Goal: Book appointment/travel/reservation

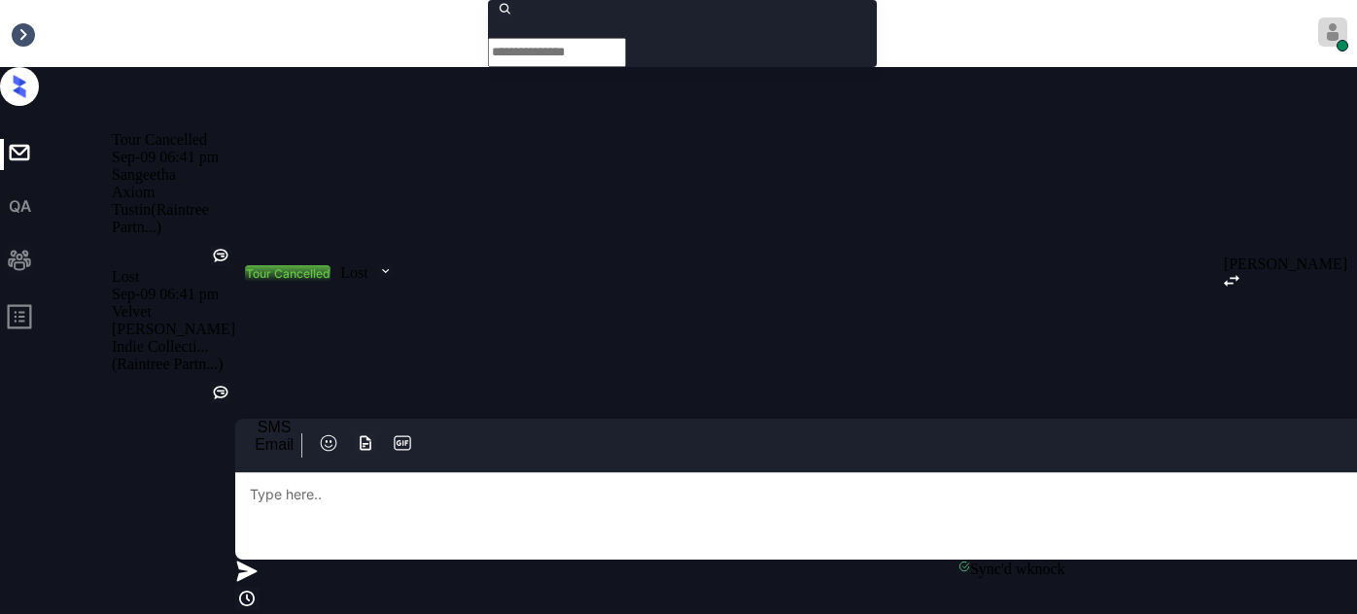
scroll to position [16738, 0]
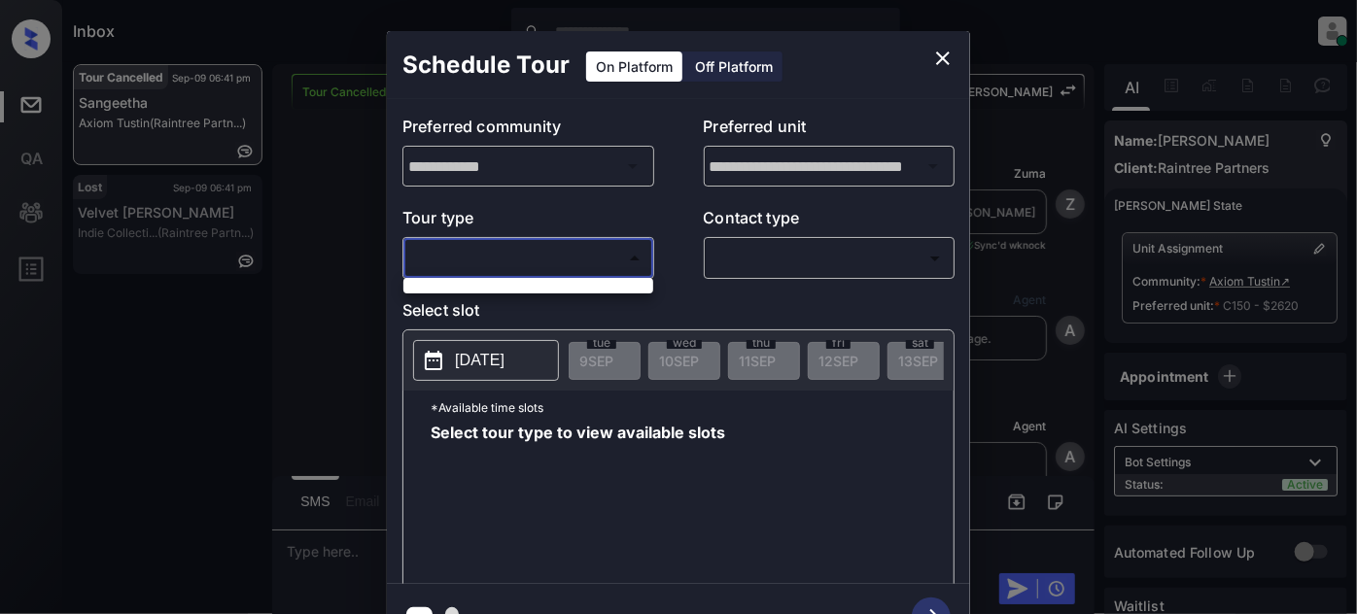
scroll to position [16738, 0]
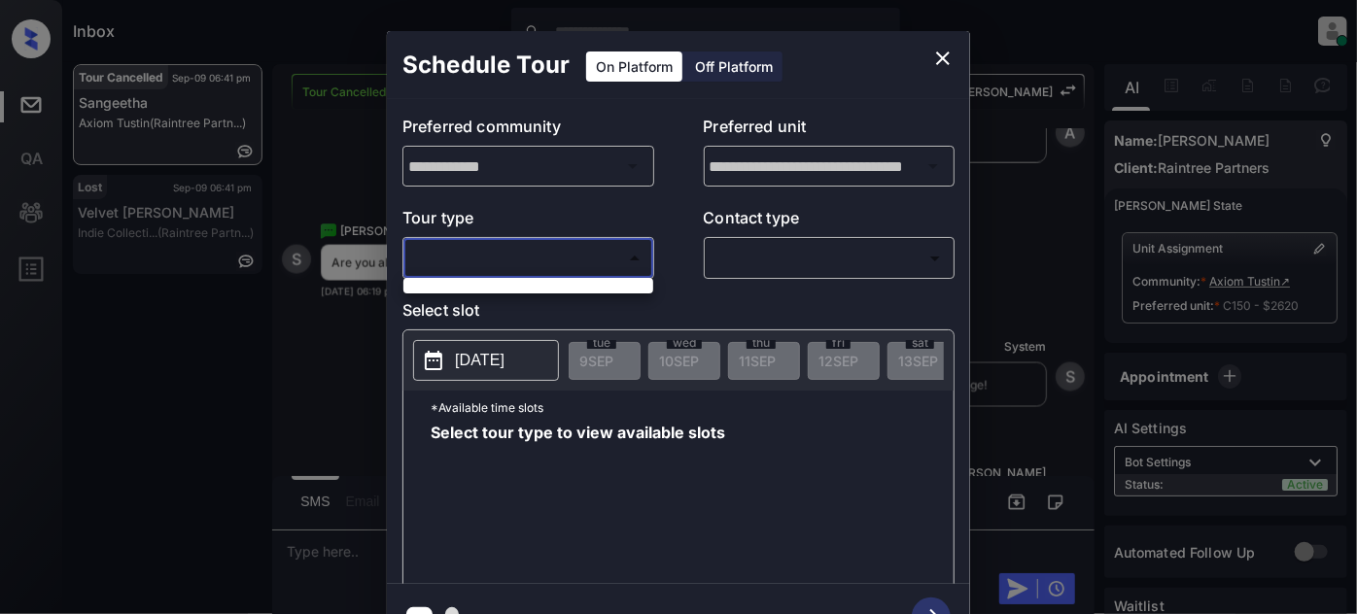
click at [563, 245] on div at bounding box center [678, 307] width 1357 height 614
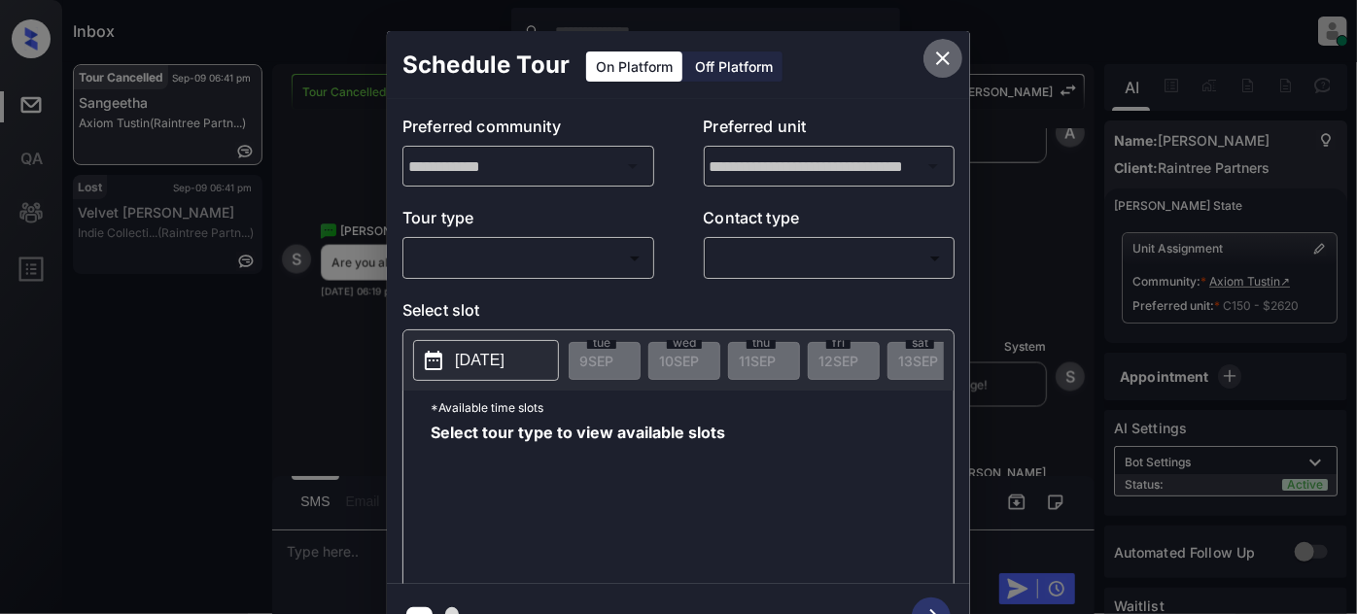
click at [947, 48] on icon "close" at bounding box center [942, 58] width 23 height 23
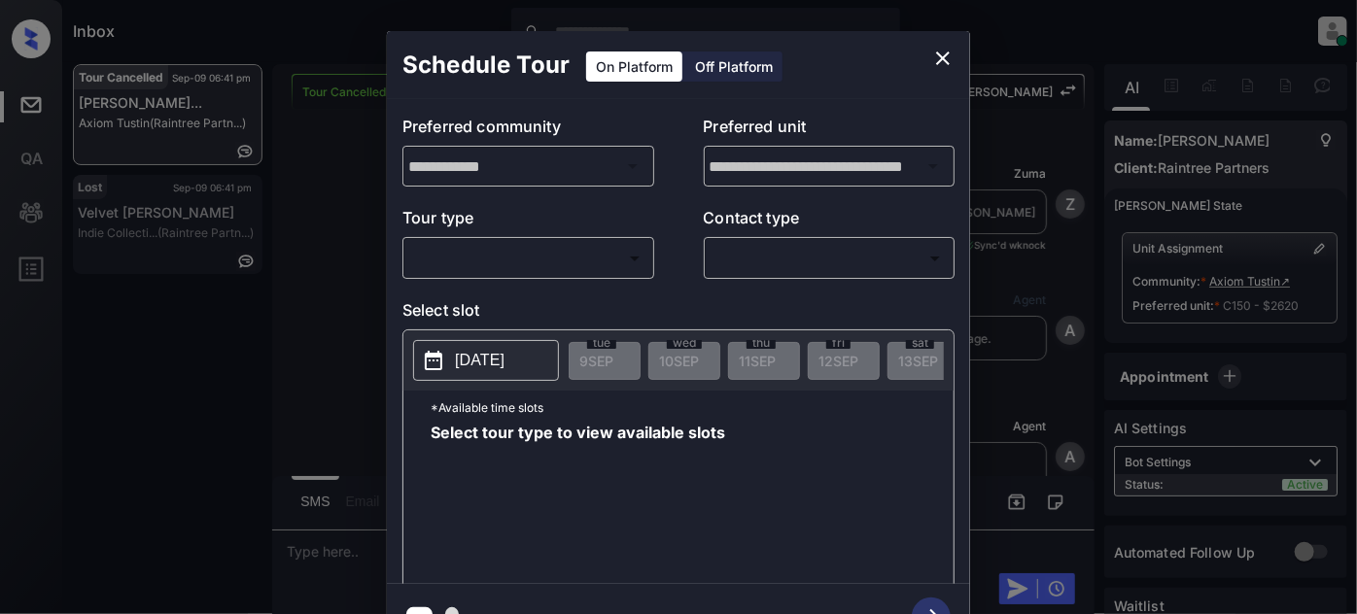
scroll to position [20101, 0]
click at [567, 259] on body "Inbox Juan Carlos Manantan Online Set yourself offline Set yourself on break Pr…" at bounding box center [678, 307] width 1357 height 614
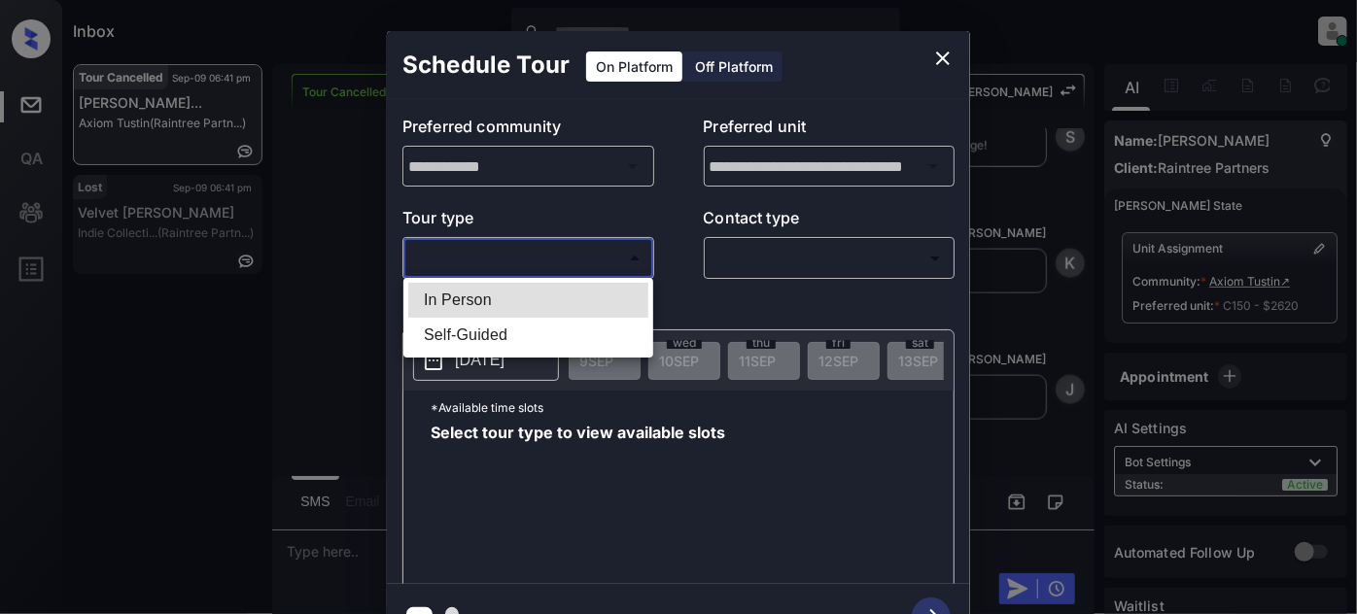
click at [476, 295] on li "In Person" at bounding box center [528, 300] width 240 height 35
type input "********"
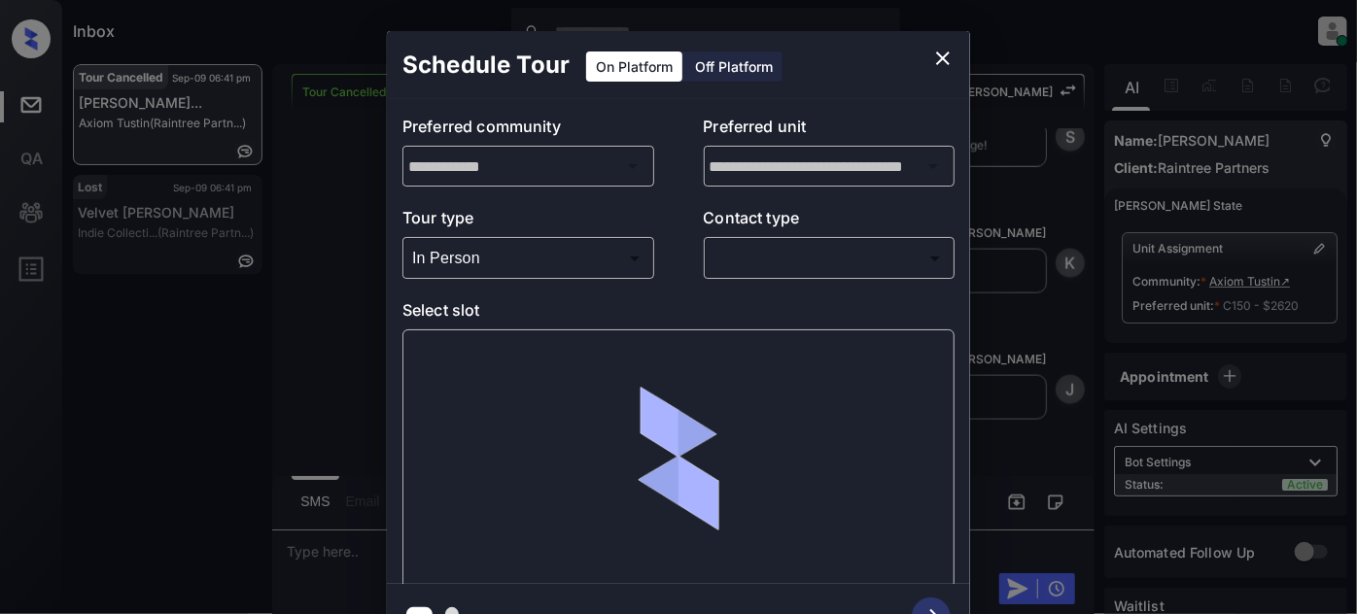
click at [780, 235] on p "Contact type" at bounding box center [830, 221] width 252 height 31
click at [772, 253] on body "Inbox Juan Carlos Manantan Online Set yourself offline Set yourself on break Pr…" at bounding box center [678, 307] width 1357 height 614
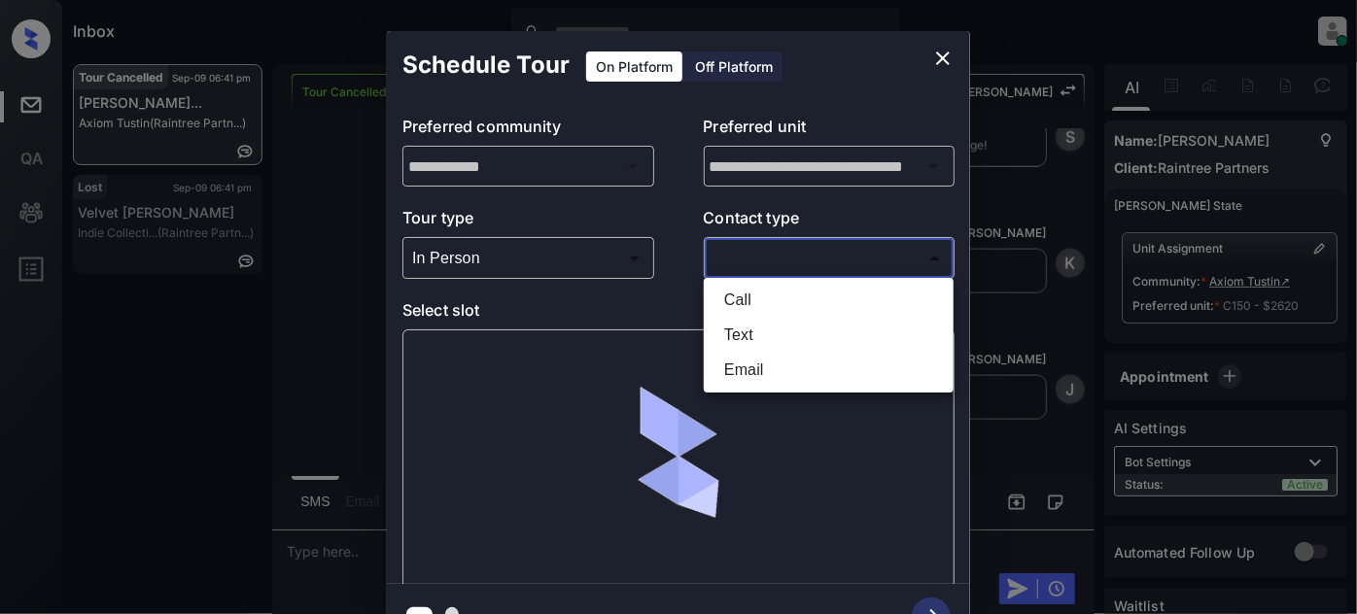
click at [755, 331] on li "Text" at bounding box center [829, 335] width 240 height 35
type input "****"
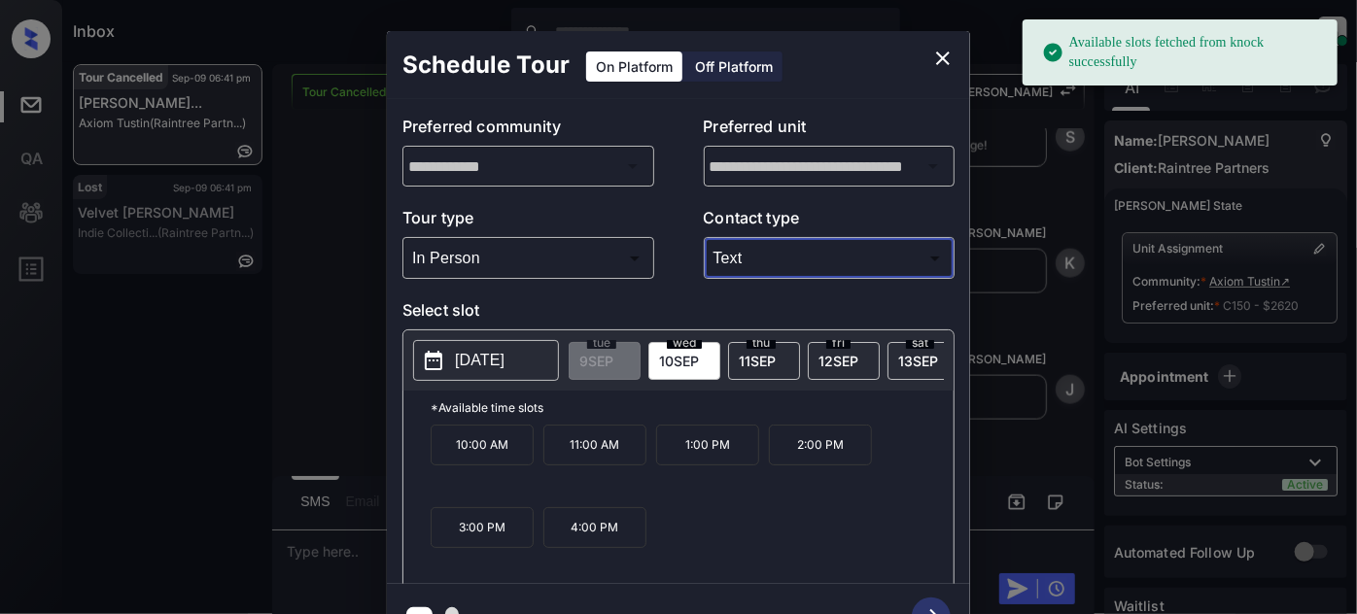
click at [646, 520] on div "10:00 AM 11:00 AM 1:00 PM 2:00 PM 3:00 PM 4:00 PM" at bounding box center [692, 503] width 523 height 156
click at [631, 533] on p "4:00 PM" at bounding box center [594, 527] width 103 height 41
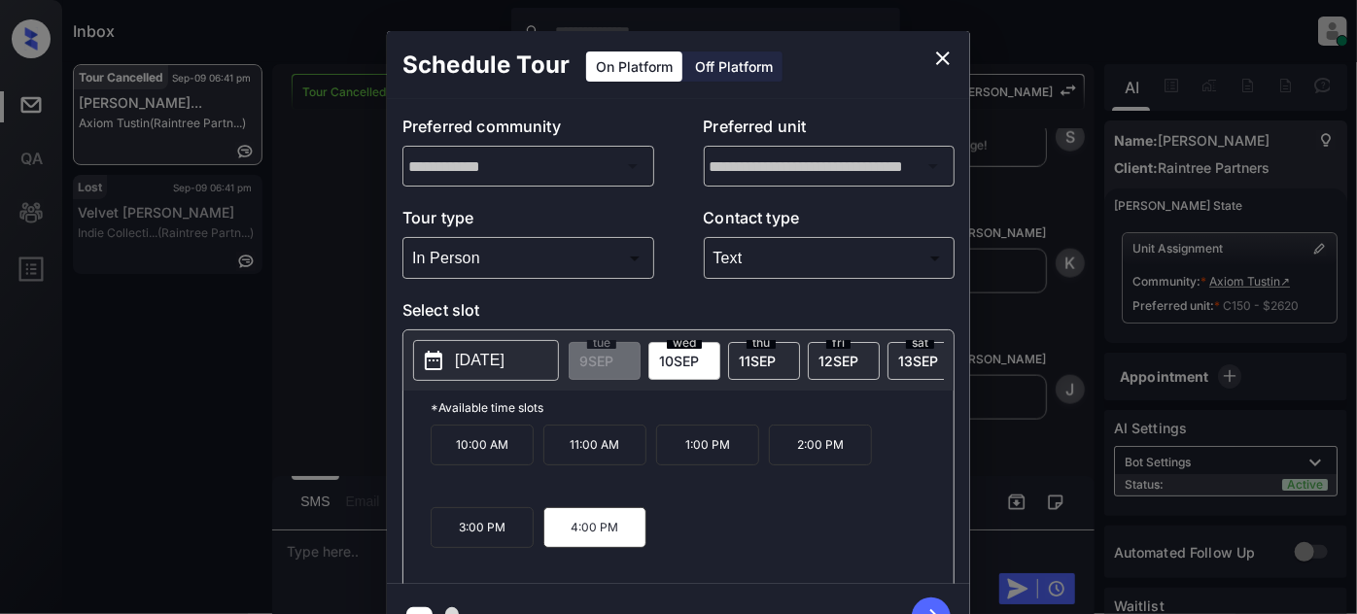
click at [922, 603] on icon "button" at bounding box center [931, 617] width 39 height 39
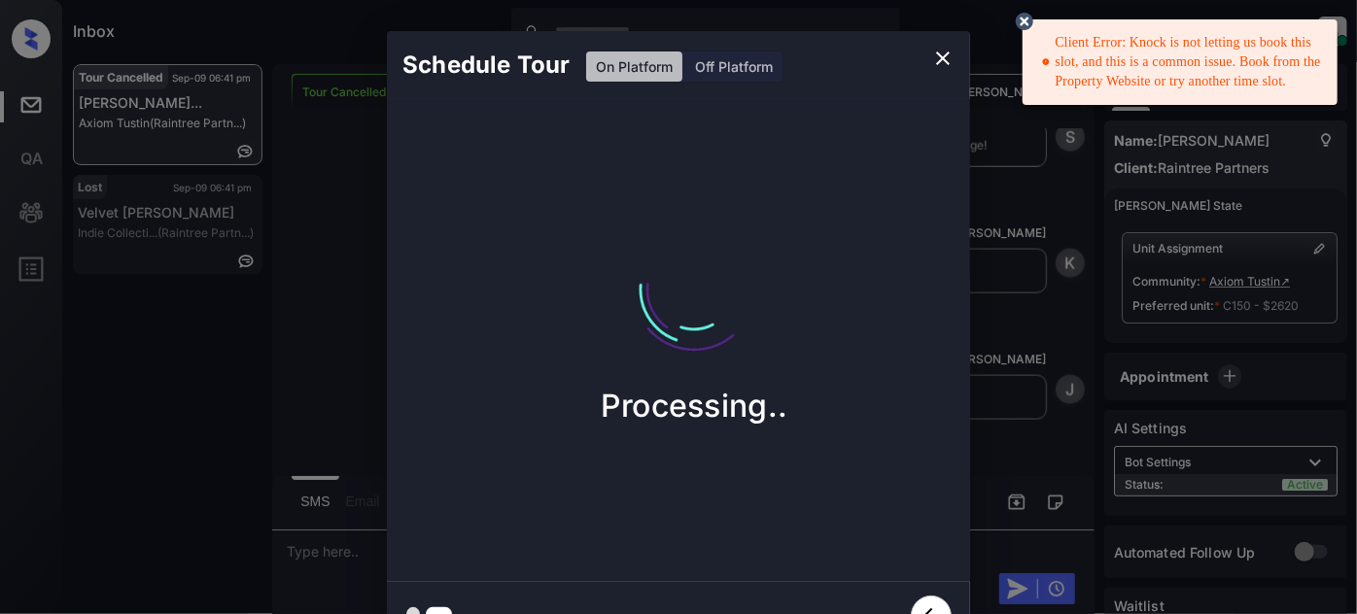
click at [1030, 19] on icon at bounding box center [1024, 21] width 17 height 17
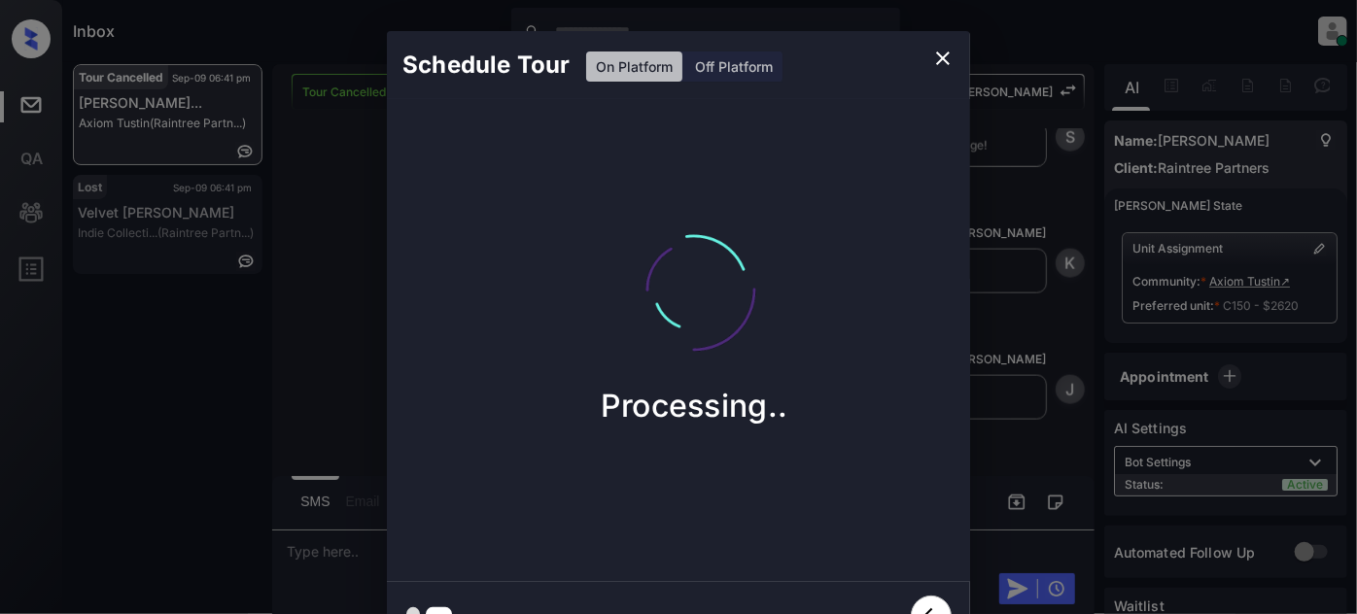
click at [936, 62] on icon "close" at bounding box center [942, 58] width 23 height 23
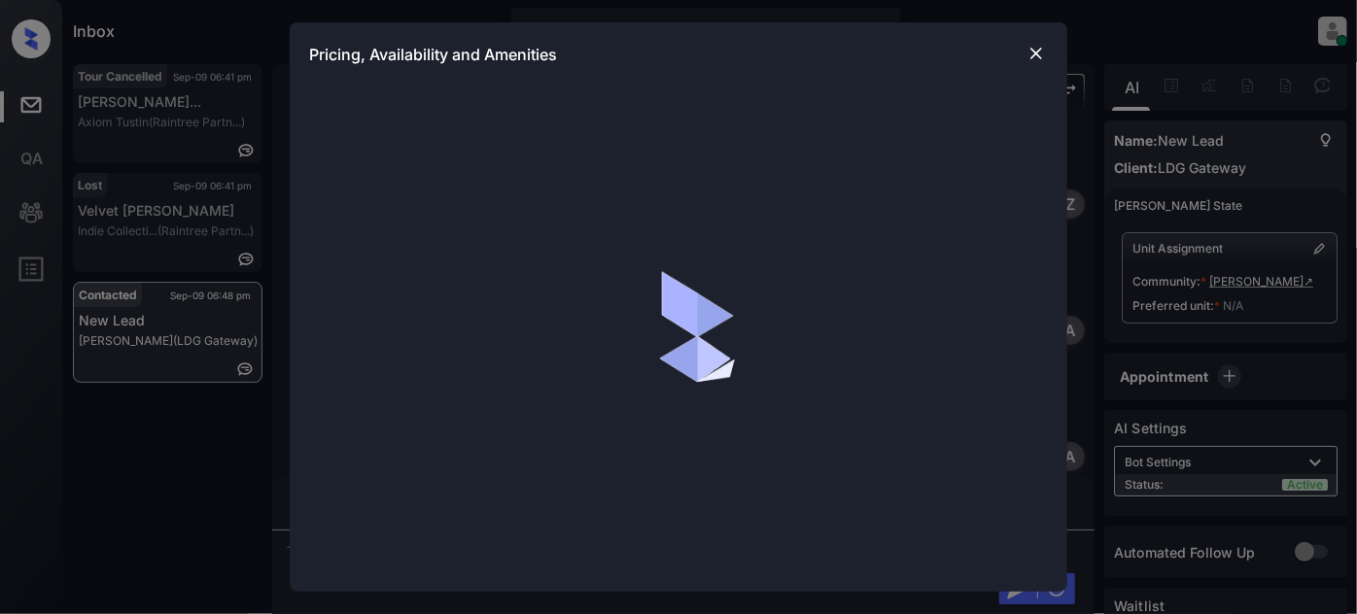
scroll to position [1960, 0]
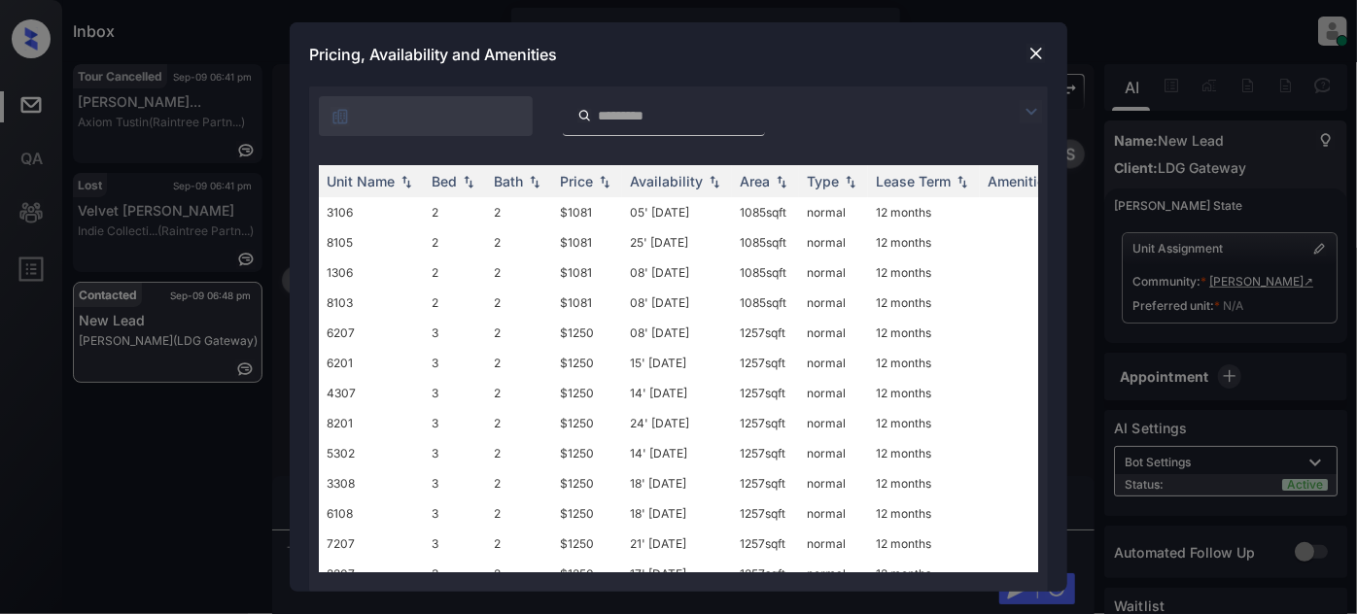
click at [1031, 109] on img at bounding box center [1031, 111] width 23 height 23
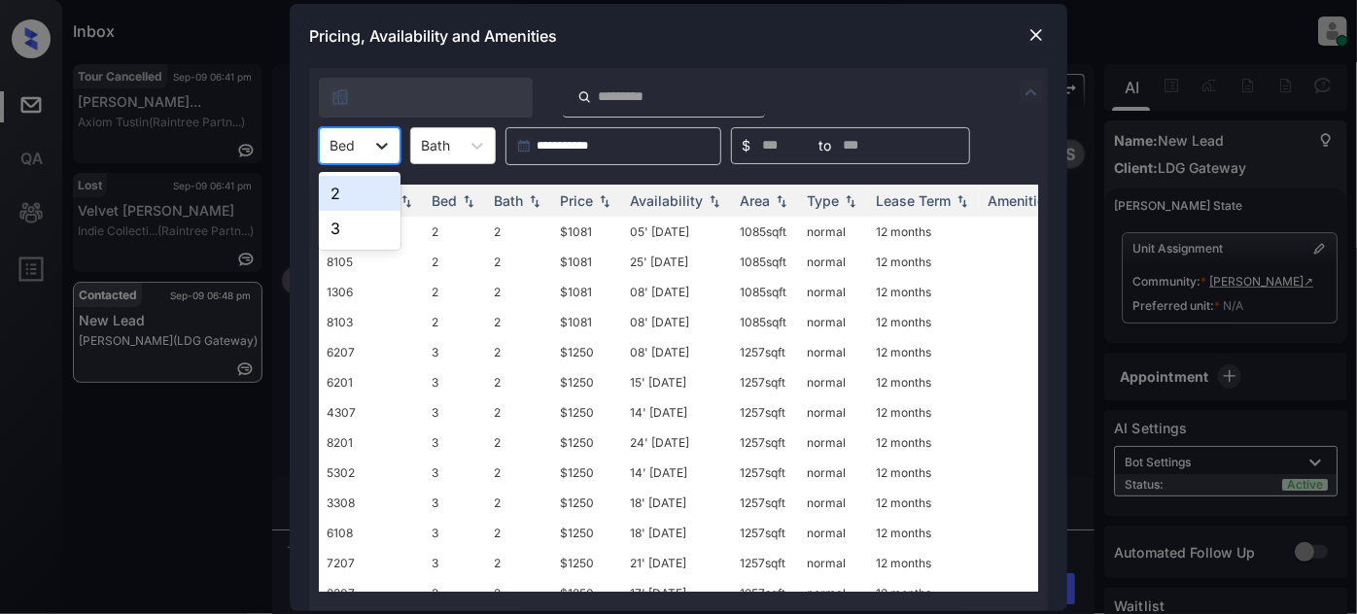
click at [396, 148] on div at bounding box center [382, 145] width 35 height 35
drag, startPoint x: 365, startPoint y: 194, endPoint x: 530, endPoint y: 211, distance: 166.1
click at [365, 193] on div "2" at bounding box center [360, 193] width 82 height 35
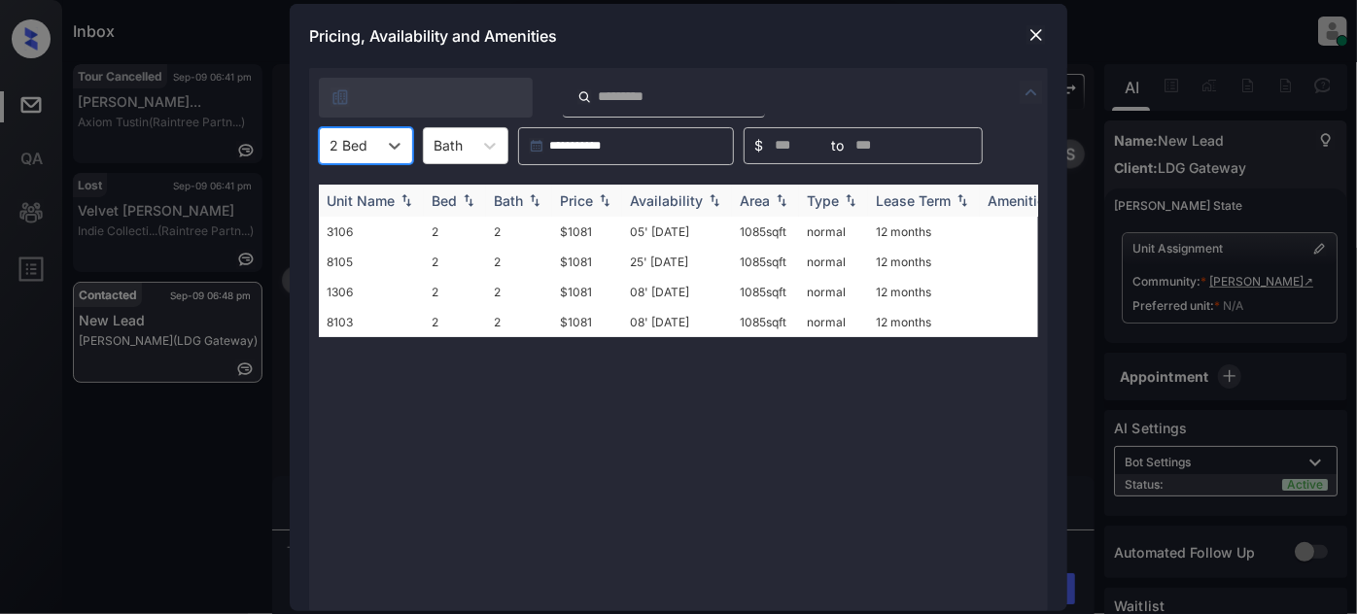
click at [607, 205] on img at bounding box center [604, 200] width 19 height 14
click at [607, 205] on img at bounding box center [604, 200] width 19 height 15
click at [693, 237] on td "05' Mar 25" at bounding box center [677, 232] width 110 height 30
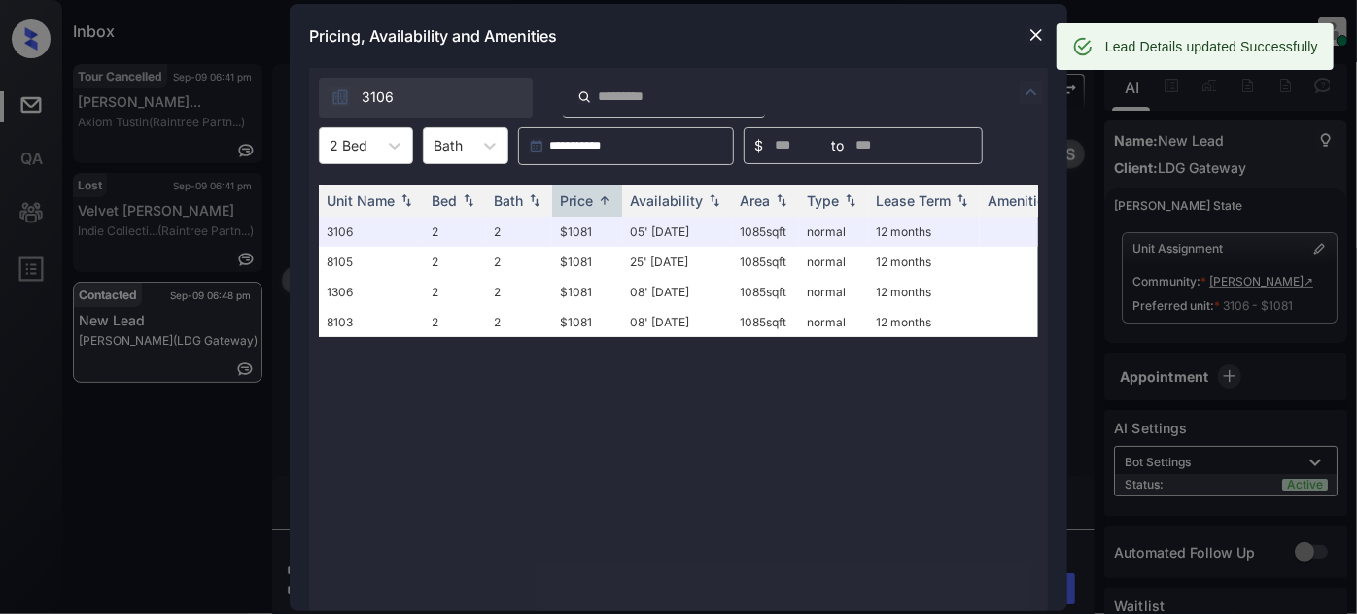
click at [1031, 31] on img at bounding box center [1035, 34] width 19 height 19
